Goal: Find specific page/section: Find specific page/section

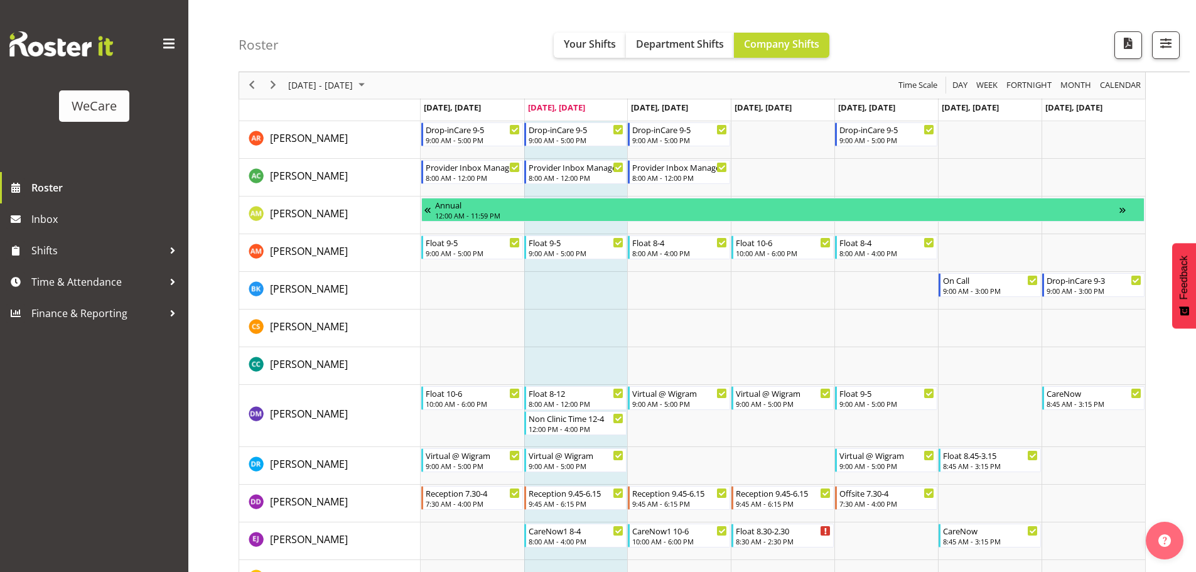
scroll to position [204, 0]
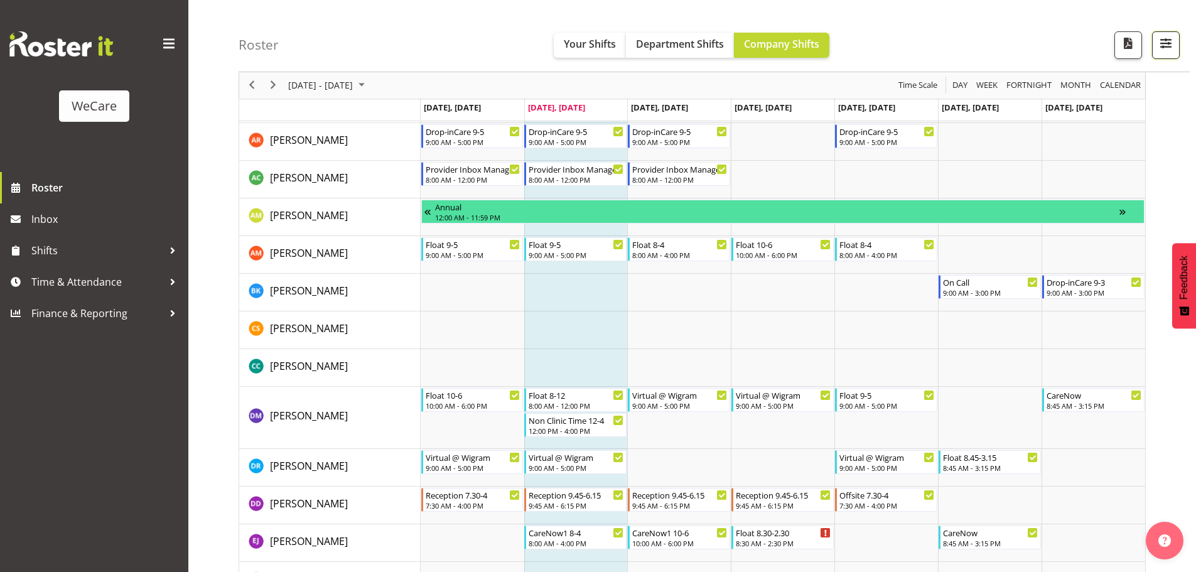
click at [1160, 52] on button "button" at bounding box center [1166, 45] width 28 height 28
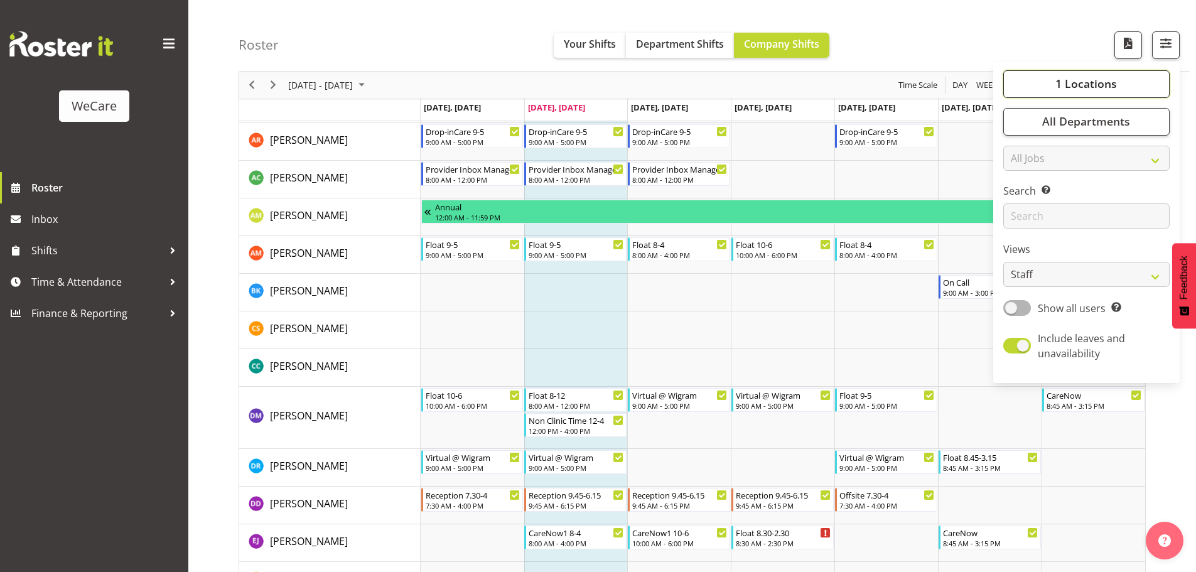
click at [1117, 89] on span "1 Locations" at bounding box center [1087, 84] width 62 height 15
click at [1057, 122] on input "WI" at bounding box center [1070, 119] width 114 height 20
type input "W"
type input "li"
click at [1020, 144] on span at bounding box center [1018, 146] width 10 height 10
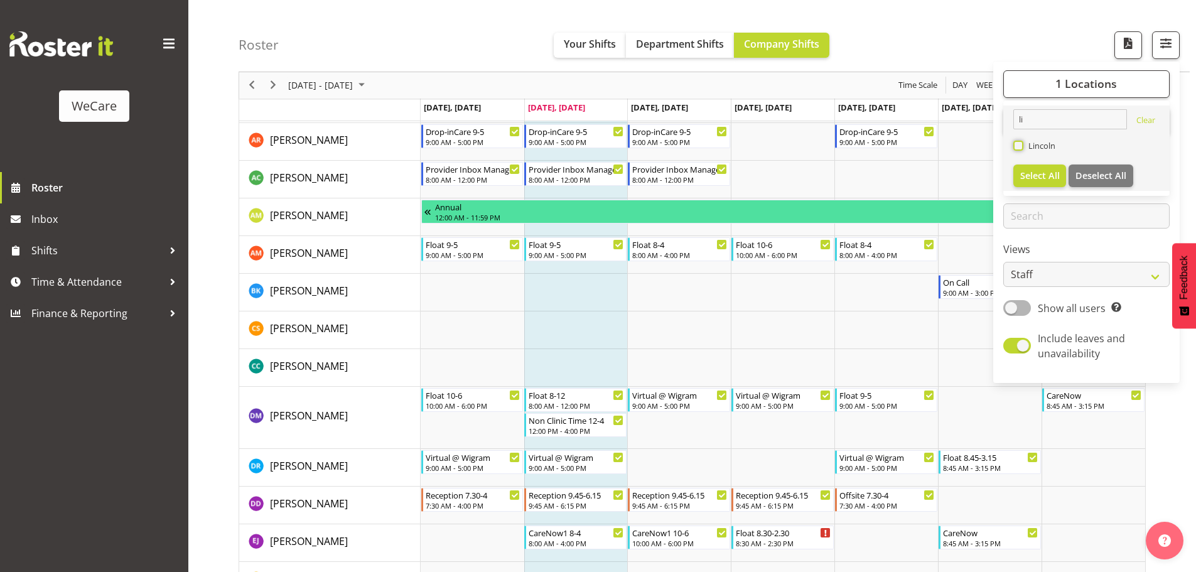
click at [1020, 144] on input "Lincoln" at bounding box center [1017, 146] width 8 height 8
checkbox input "true"
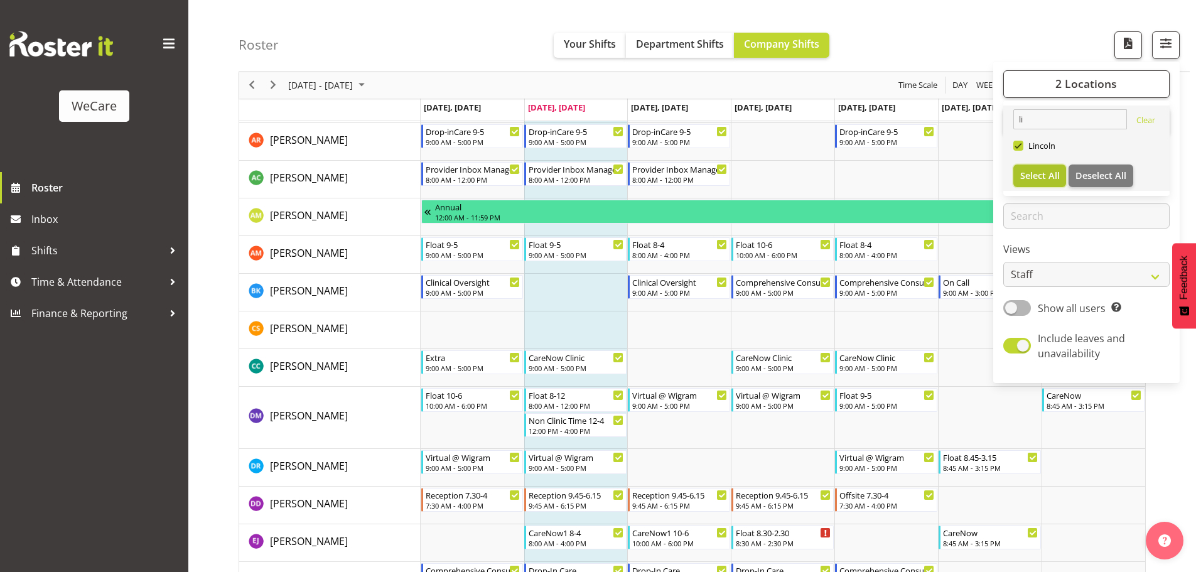
click at [1046, 169] on button "Select All" at bounding box center [1039, 176] width 53 height 23
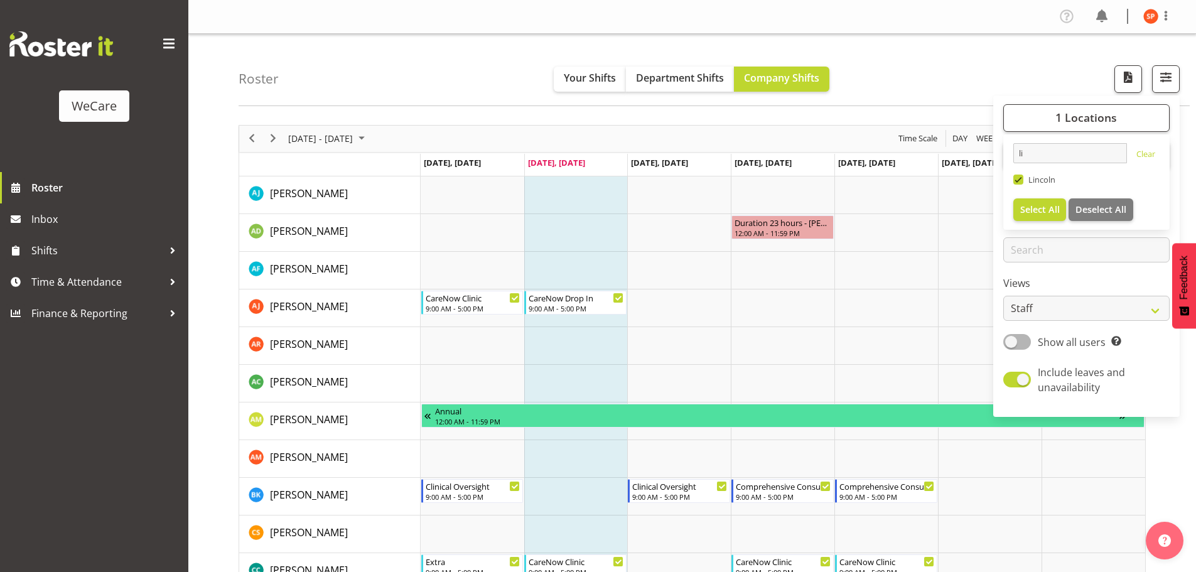
click at [1022, 70] on div "Roster Your Shifts Department Shifts Company Shifts 1 Locations li Clear [GEOGR…" at bounding box center [714, 70] width 951 height 72
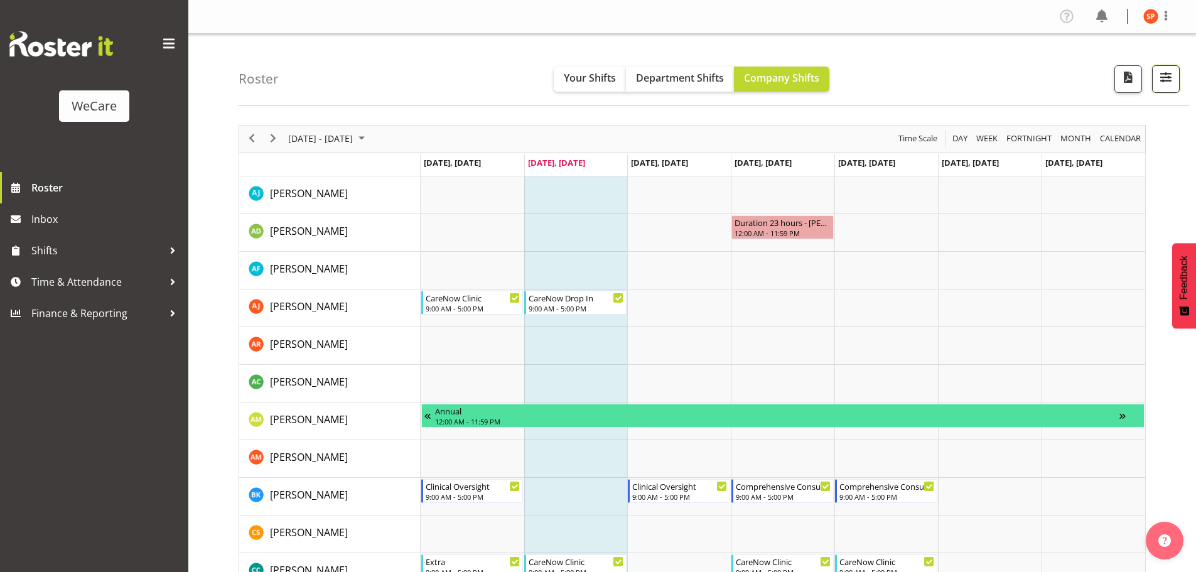
click at [1168, 75] on span "button" at bounding box center [1166, 77] width 16 height 16
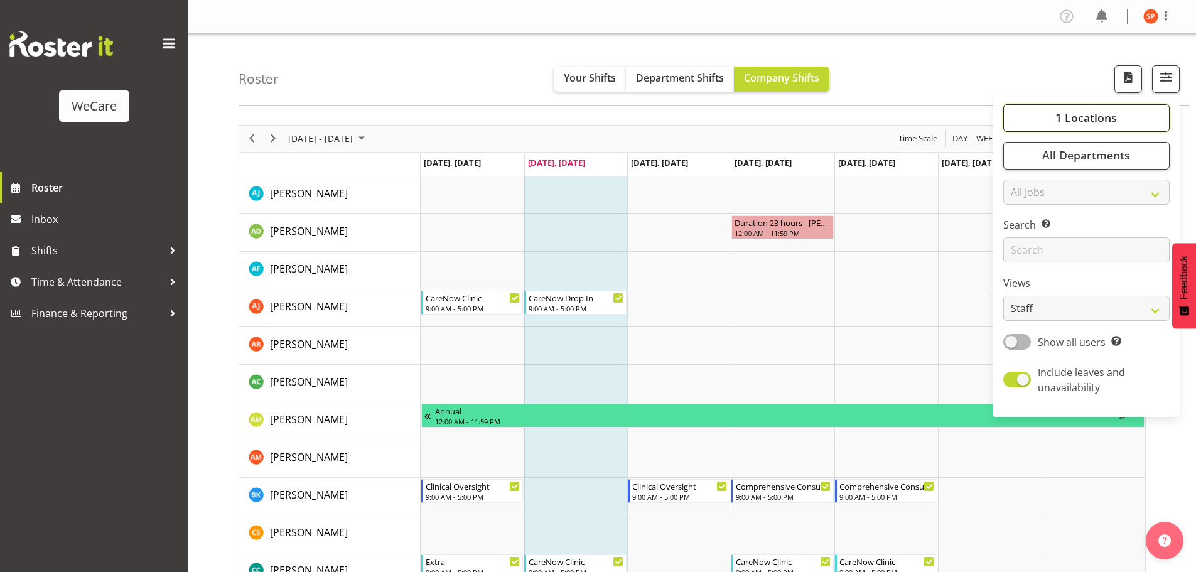
click at [1120, 122] on button "1 Locations" at bounding box center [1086, 118] width 166 height 28
click at [1046, 213] on span "Select All" at bounding box center [1040, 209] width 40 height 12
